Goal: Task Accomplishment & Management: Manage account settings

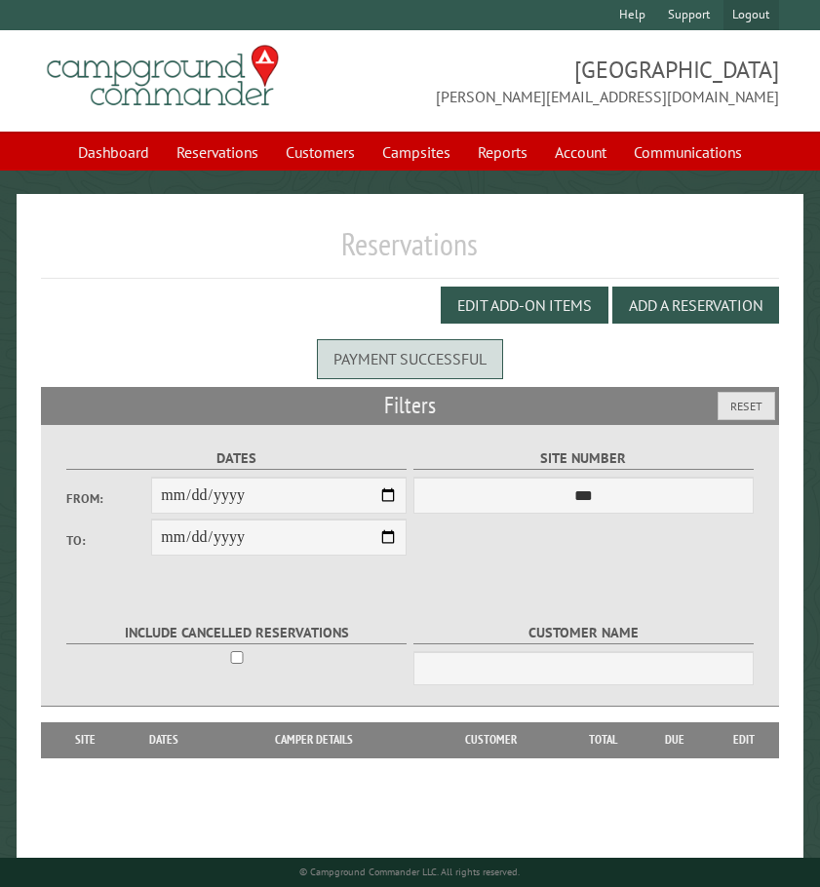
click at [749, 15] on link "Logout" at bounding box center [751, 15] width 56 height 30
select select "**********"
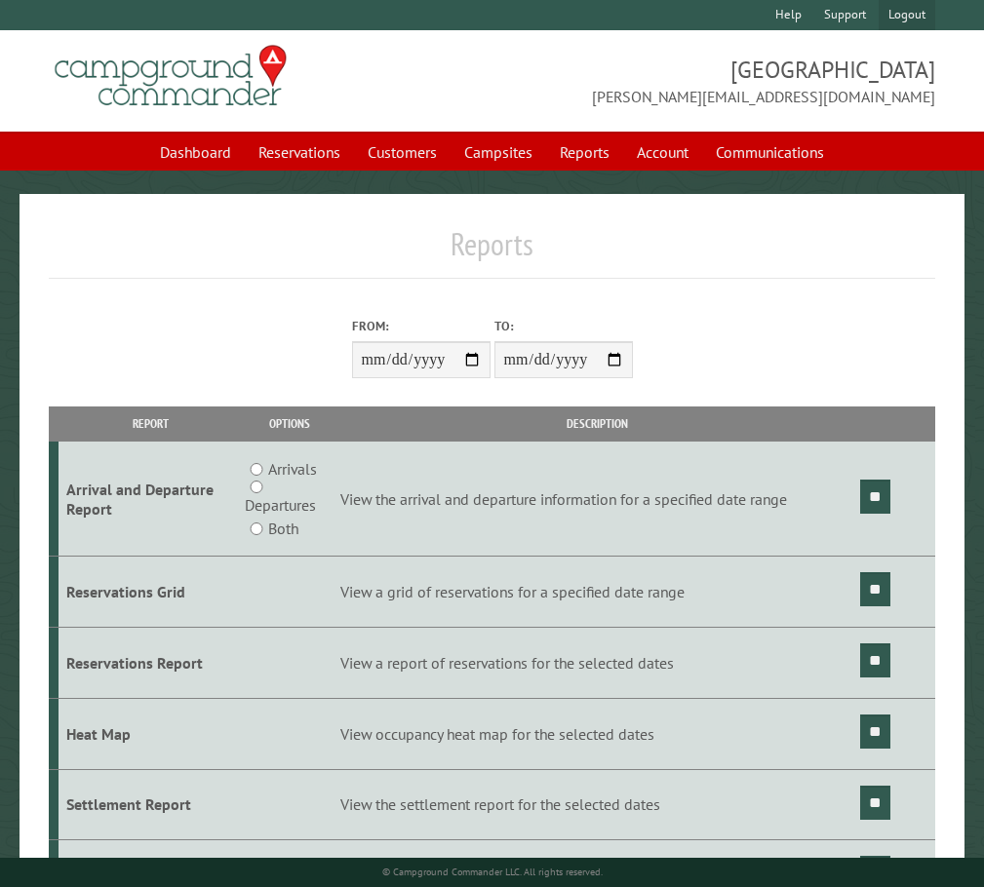
click at [913, 14] on link "Logout" at bounding box center [906, 15] width 56 height 30
type input "**********"
